Goal: Navigation & Orientation: Find specific page/section

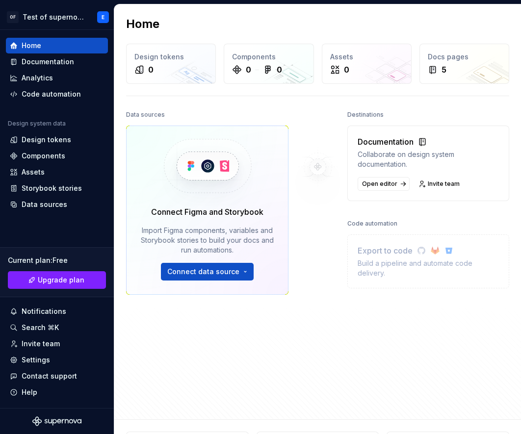
click at [264, 376] on div "Data sources Connect Figma and Storybook Import Figma components, variables and…" at bounding box center [317, 258] width 383 height 300
click at [340, 395] on div "Data sources Connect Figma and Storybook Import Figma components, variables and…" at bounding box center [317, 258] width 383 height 300
click at [356, 381] on div "Data sources Connect Figma and Storybook Import Figma components, variables and…" at bounding box center [317, 258] width 383 height 300
click at [68, 64] on div "Documentation" at bounding box center [48, 62] width 52 height 10
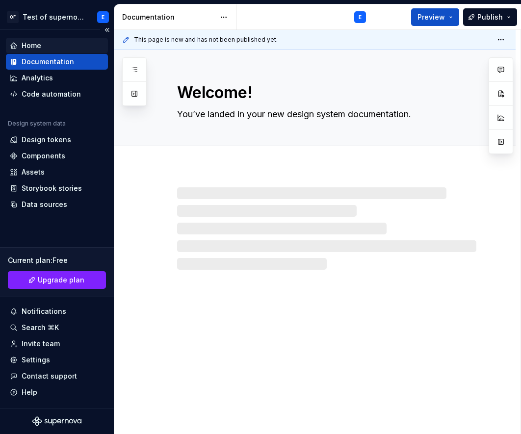
click at [60, 46] on div "Home" at bounding box center [57, 46] width 94 height 10
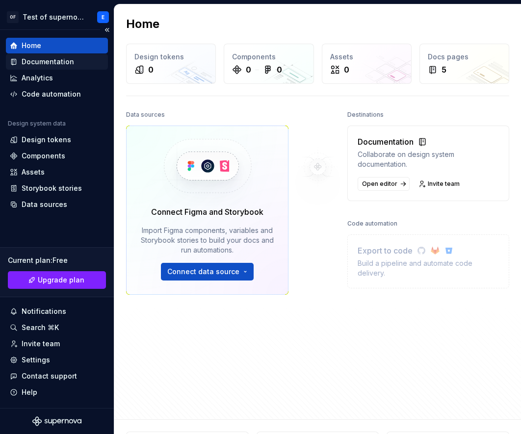
click at [49, 64] on div "Documentation" at bounding box center [48, 62] width 52 height 10
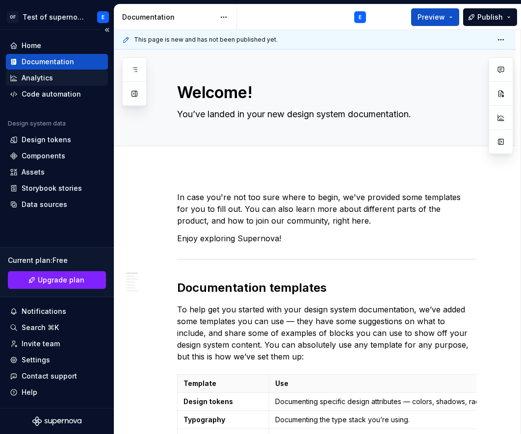
click at [54, 80] on div "Analytics" at bounding box center [57, 78] width 94 height 10
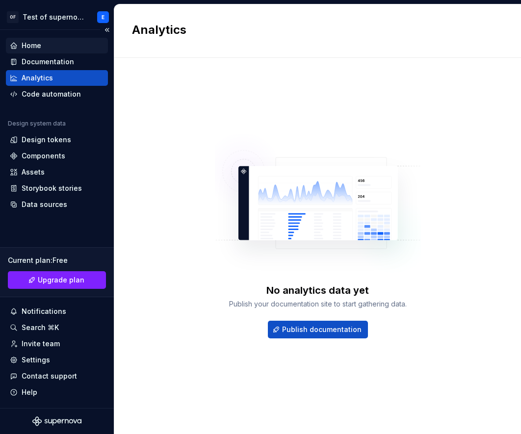
click at [54, 45] on div "Home" at bounding box center [57, 46] width 94 height 10
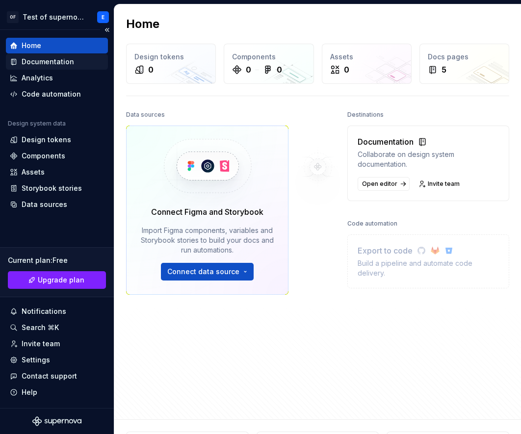
click at [44, 65] on div "Documentation" at bounding box center [48, 62] width 52 height 10
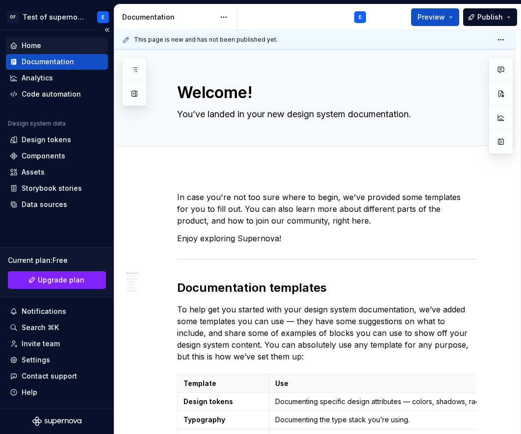
click at [44, 45] on div "Home" at bounding box center [57, 46] width 94 height 10
click at [51, 45] on div "Home" at bounding box center [57, 46] width 94 height 10
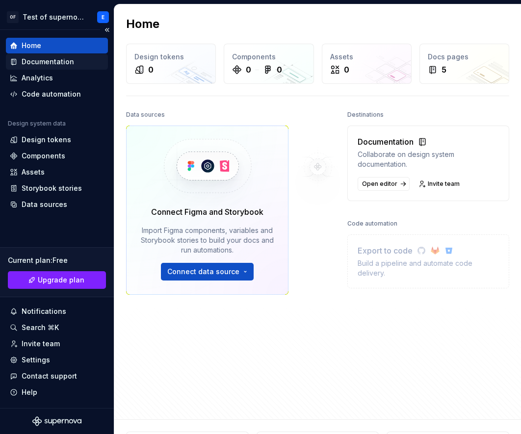
click at [87, 64] on div "Documentation" at bounding box center [57, 62] width 94 height 10
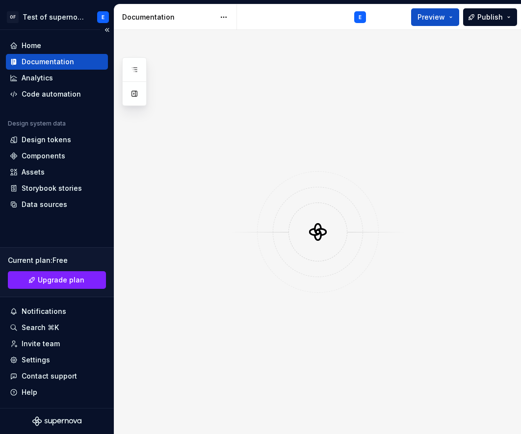
click at [87, 63] on div "Documentation" at bounding box center [57, 62] width 94 height 10
click at [71, 41] on div "Home" at bounding box center [57, 46] width 94 height 10
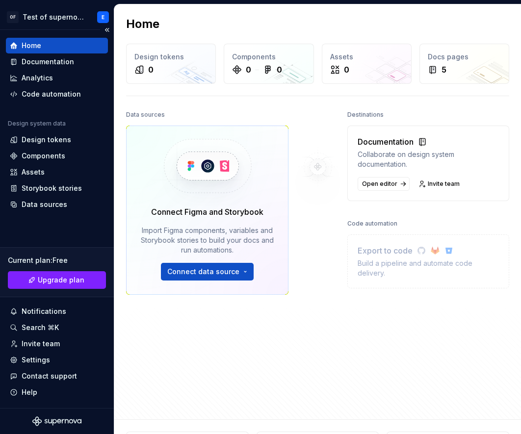
click at [88, 40] on div "Home" at bounding box center [57, 46] width 102 height 16
click at [69, 63] on div "Documentation" at bounding box center [48, 62] width 52 height 10
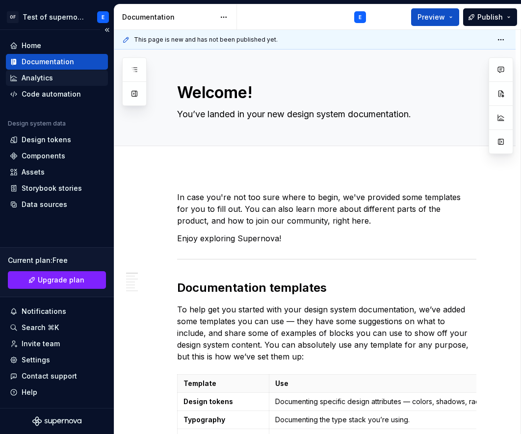
click at [28, 84] on div "Analytics" at bounding box center [57, 78] width 102 height 16
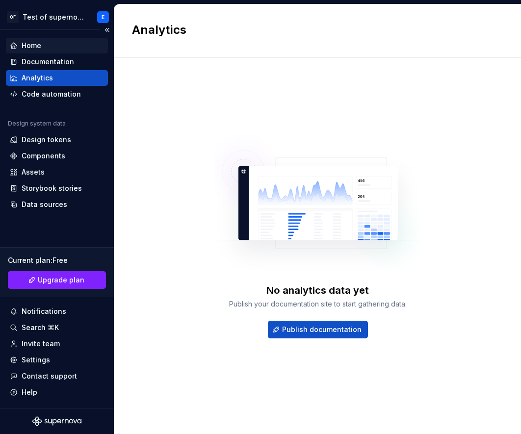
click at [48, 49] on div "Home" at bounding box center [57, 46] width 94 height 10
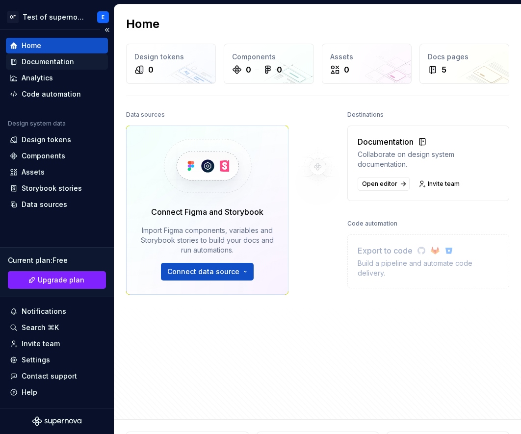
click at [63, 66] on div "Documentation" at bounding box center [48, 62] width 52 height 10
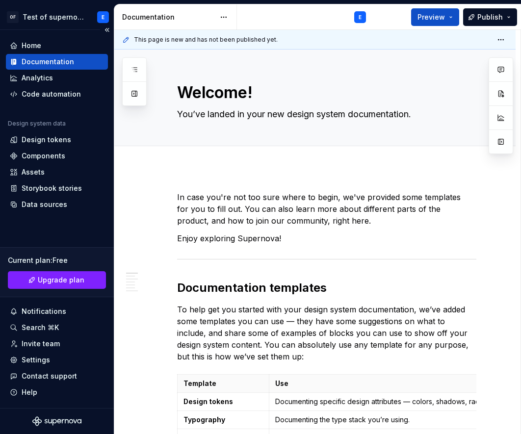
type textarea "*"
click at [42, 79] on div "Analytics" at bounding box center [37, 78] width 31 height 10
